Goal: Complete application form

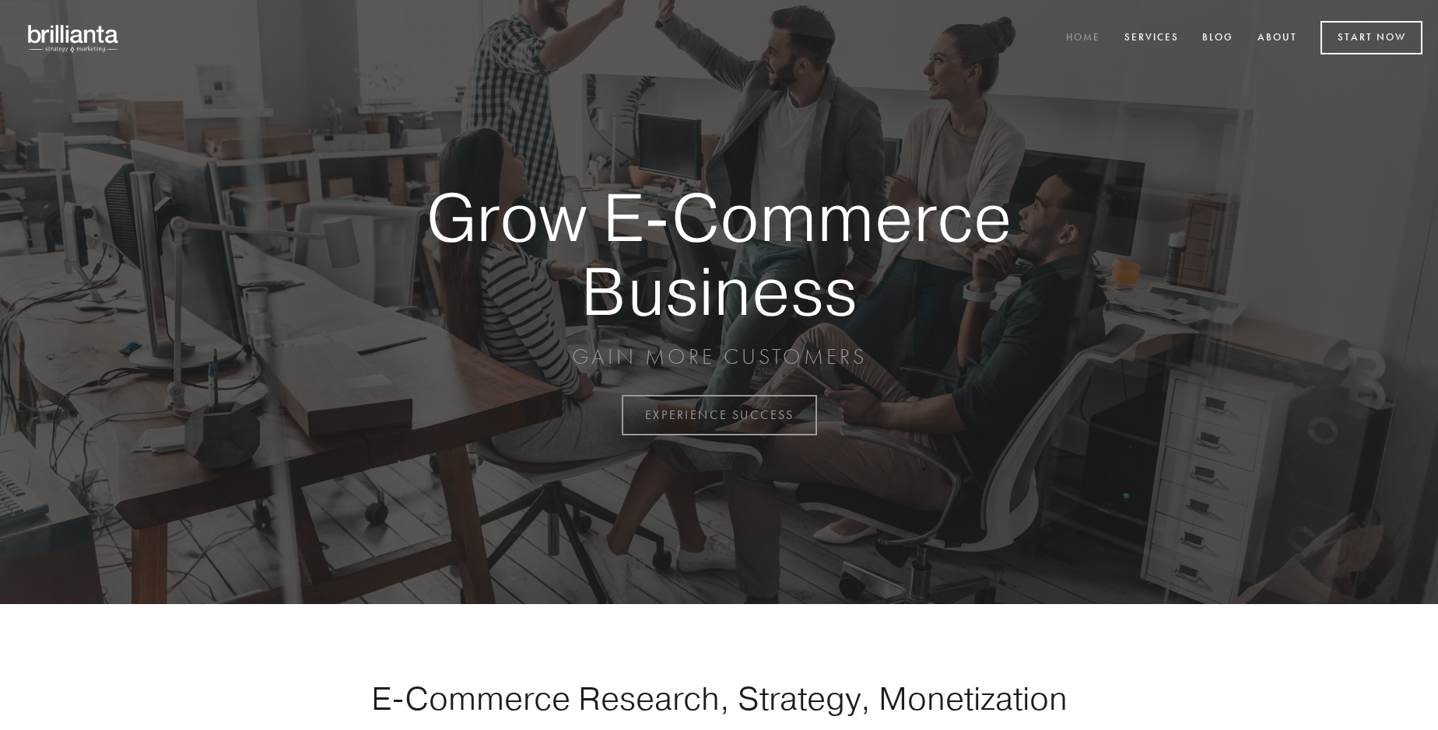
scroll to position [4078, 0]
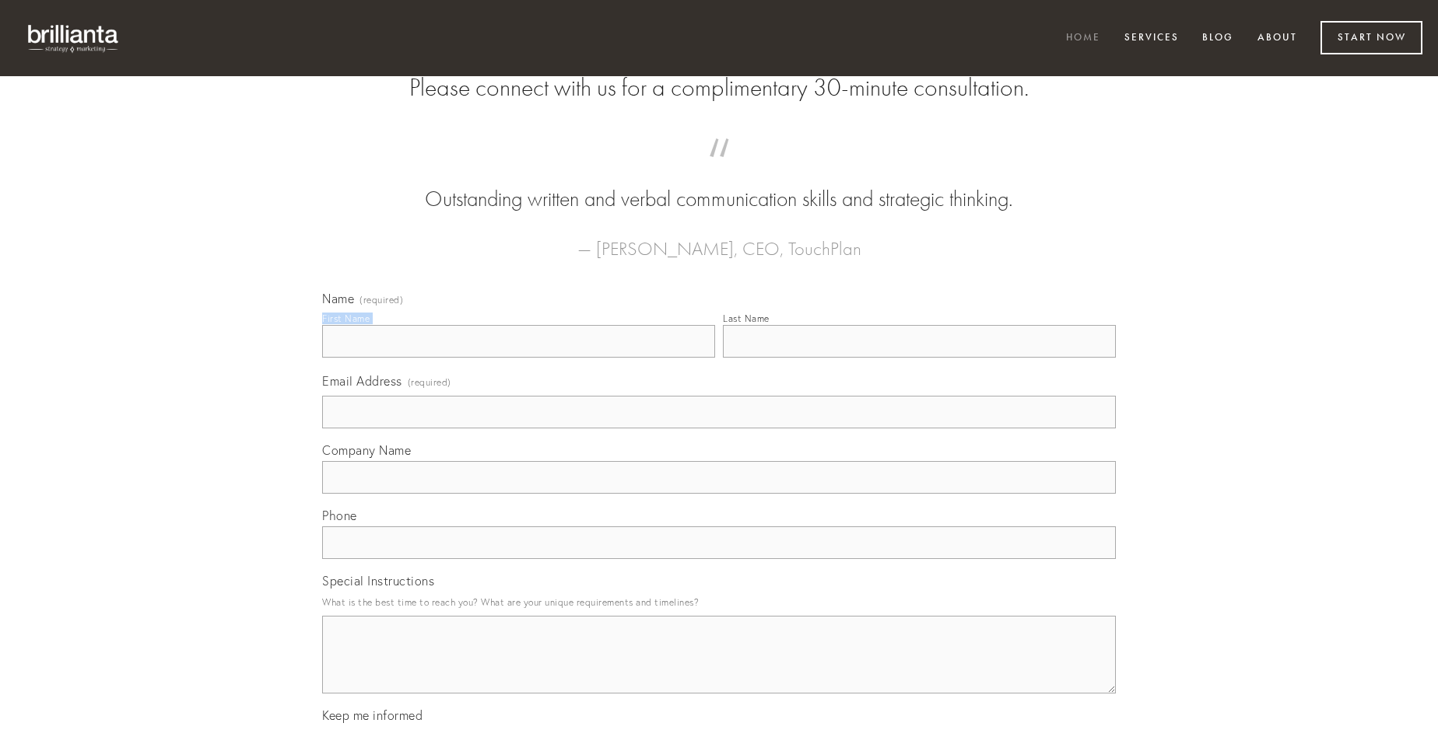
type input "[PERSON_NAME]"
click at [919, 358] on input "Last Name" at bounding box center [919, 341] width 393 height 33
type input "[PERSON_NAME]"
click at [719, 429] on input "Email Address (required)" at bounding box center [718, 412] width 793 height 33
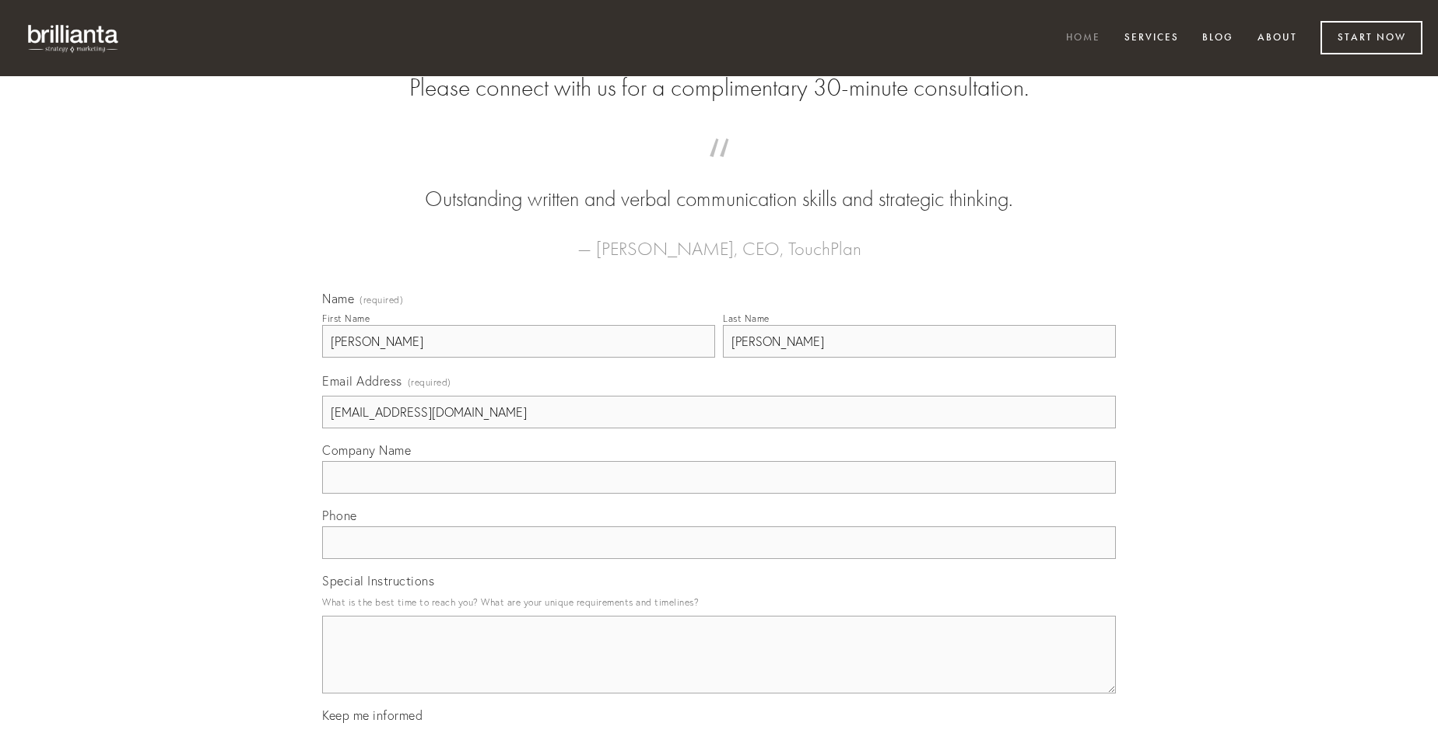
type input "[EMAIL_ADDRESS][DOMAIN_NAME]"
click at [719, 494] on input "Company Name" at bounding box center [718, 477] width 793 height 33
type input "vigor"
click at [719, 559] on input "text" at bounding box center [718, 543] width 793 height 33
click at [719, 669] on textarea "Special Instructions" at bounding box center [718, 655] width 793 height 78
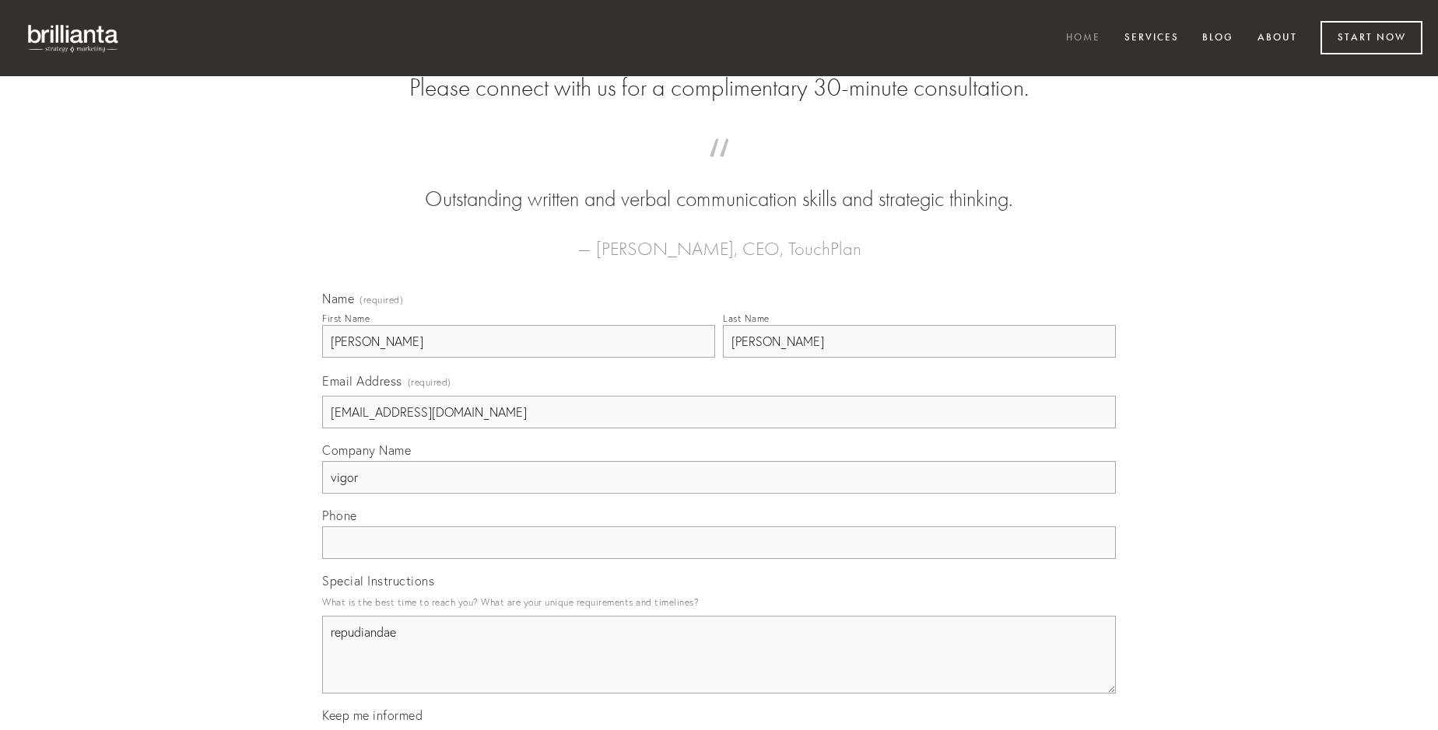
type textarea "repudiandae"
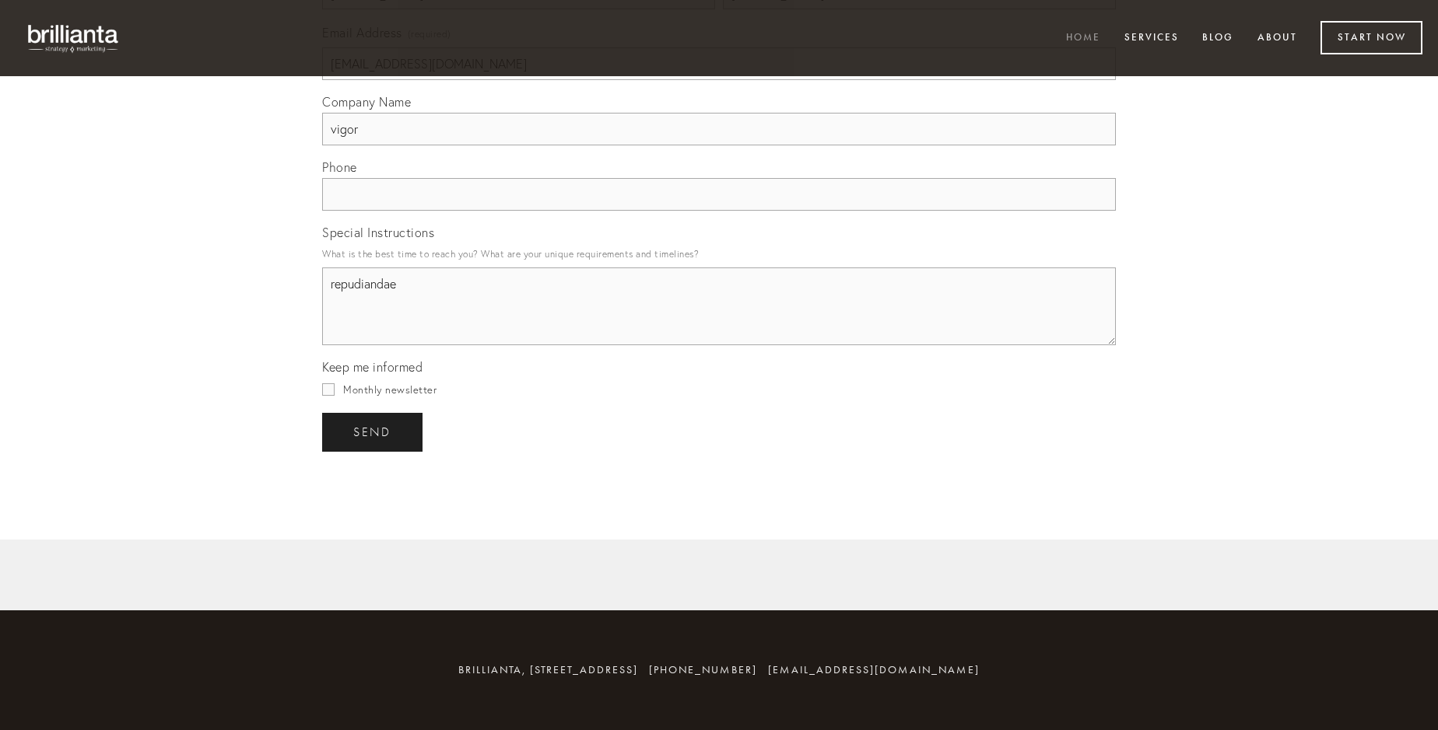
click at [373, 432] on span "send" at bounding box center [372, 433] width 38 height 14
